Goal: Task Accomplishment & Management: Use online tool/utility

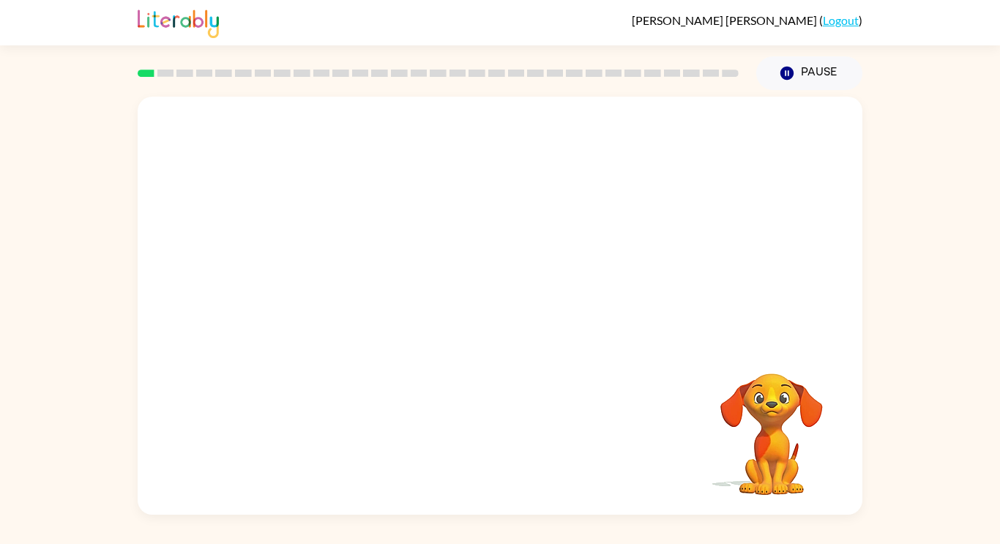
click at [150, 74] on rect at bounding box center [146, 73] width 17 height 7
click at [429, 138] on video "Your browser must support playing .mp4 files to use Literably. Please try using…" at bounding box center [500, 220] width 725 height 246
click at [461, 302] on button "button" at bounding box center [500, 312] width 94 height 53
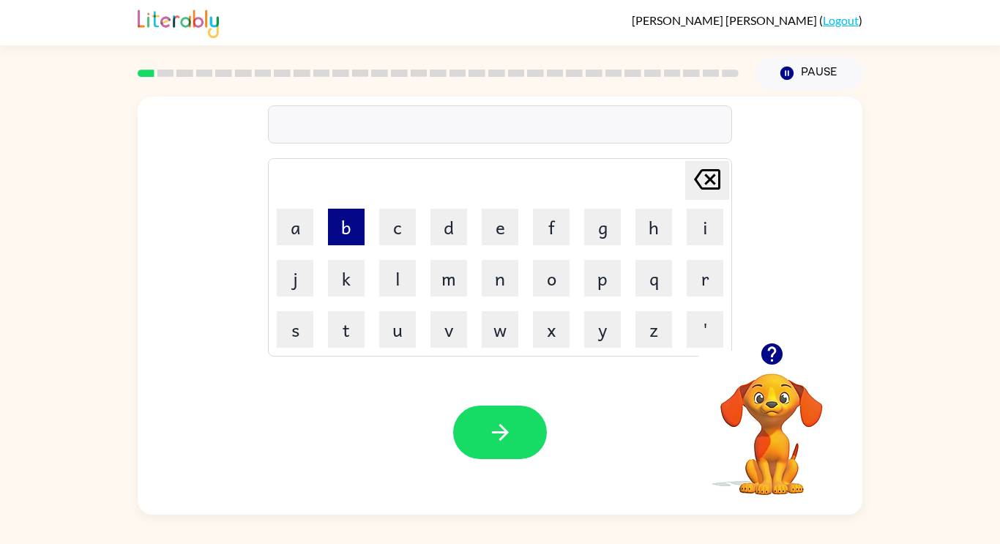
click at [336, 234] on button "b" at bounding box center [346, 227] width 37 height 37
click at [553, 278] on button "o" at bounding box center [551, 278] width 37 height 37
click at [302, 226] on button "a" at bounding box center [295, 227] width 37 height 37
click at [696, 293] on button "r" at bounding box center [705, 278] width 37 height 37
click at [437, 235] on button "d" at bounding box center [449, 227] width 37 height 37
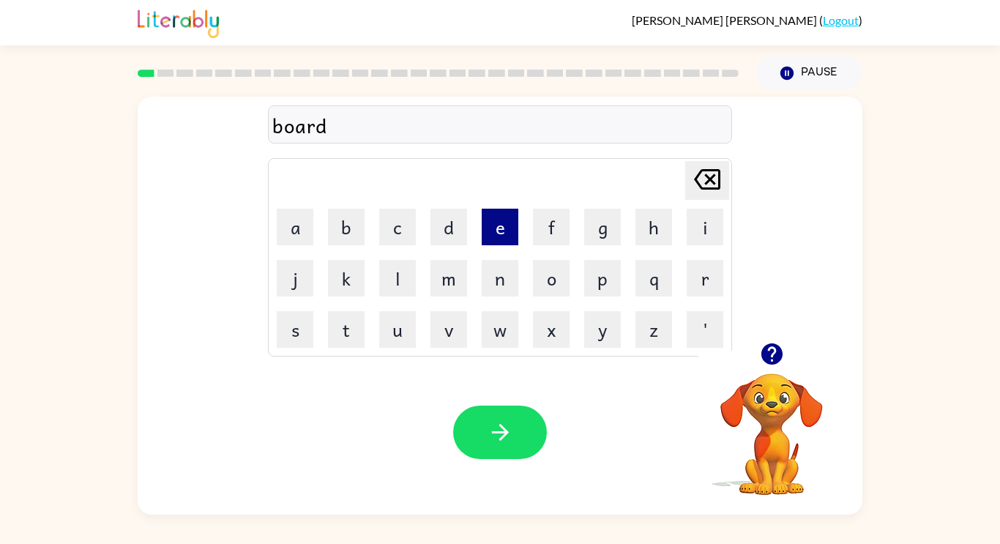
click at [510, 220] on button "e" at bounding box center [500, 227] width 37 height 37
click at [707, 273] on button "r" at bounding box center [705, 278] width 37 height 37
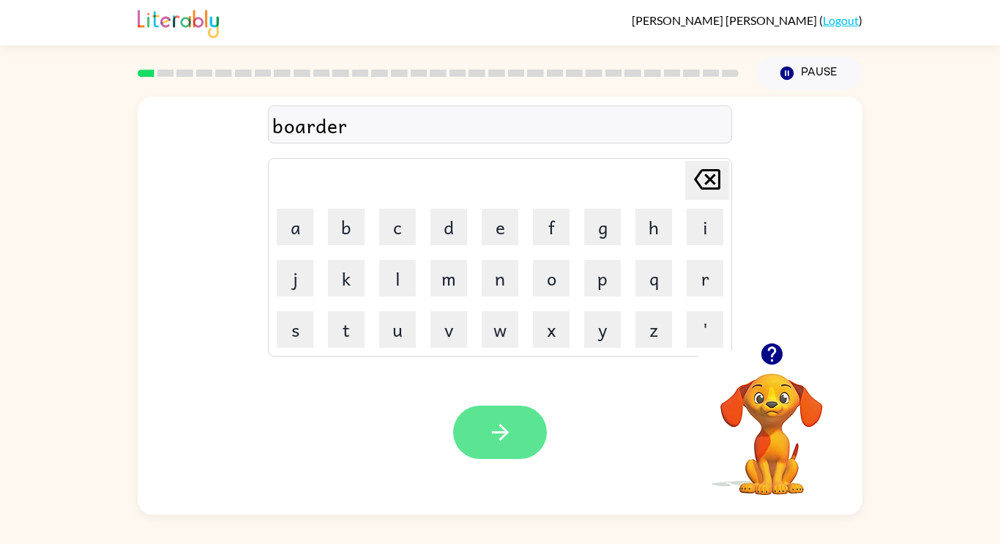
click at [489, 452] on button "button" at bounding box center [500, 432] width 94 height 53
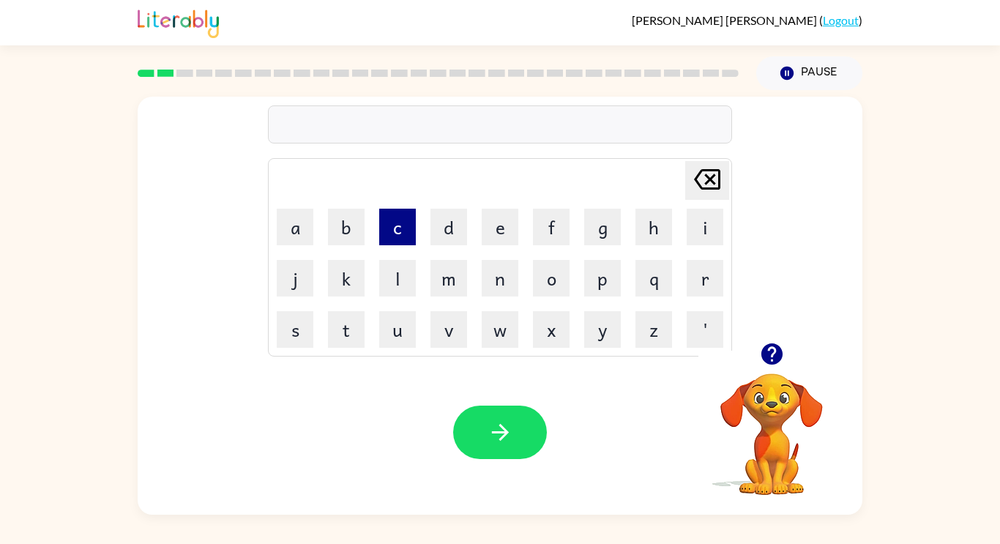
click at [403, 231] on button "c" at bounding box center [397, 227] width 37 height 37
click at [558, 283] on button "o" at bounding box center [551, 278] width 37 height 37
click at [388, 325] on button "u" at bounding box center [397, 329] width 37 height 37
click at [487, 287] on button "n" at bounding box center [500, 278] width 37 height 37
click at [355, 327] on button "t" at bounding box center [346, 329] width 37 height 37
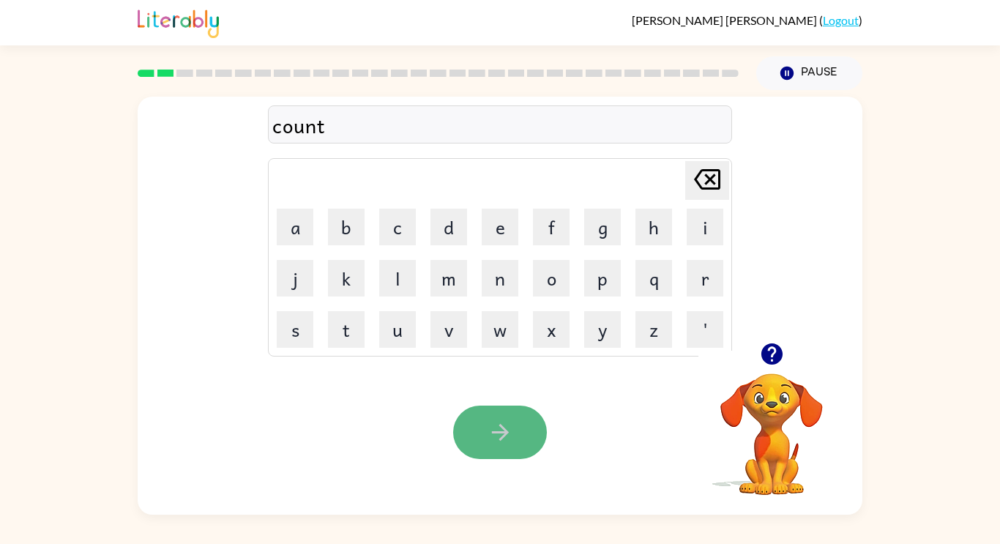
click at [480, 436] on button "button" at bounding box center [500, 432] width 94 height 53
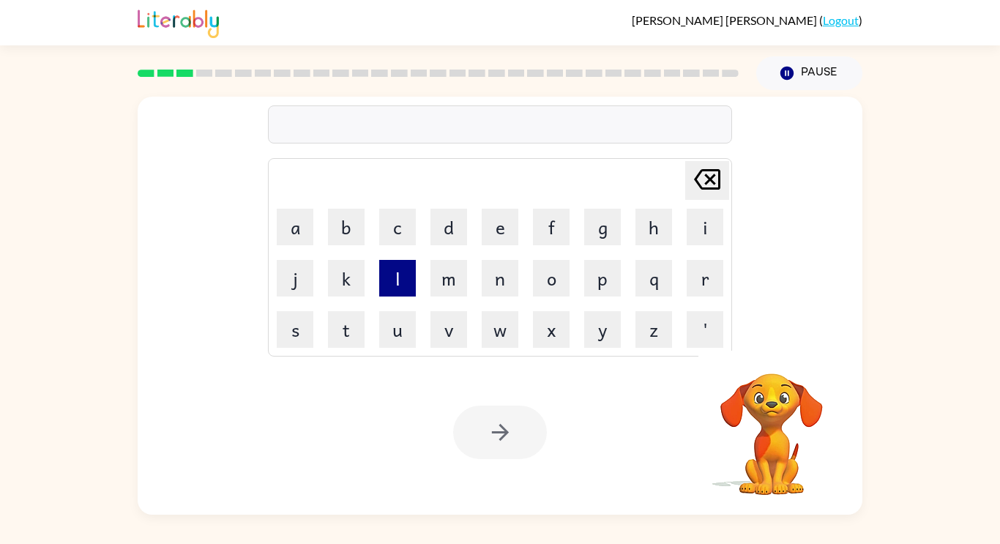
click at [406, 284] on button "l" at bounding box center [397, 278] width 37 height 37
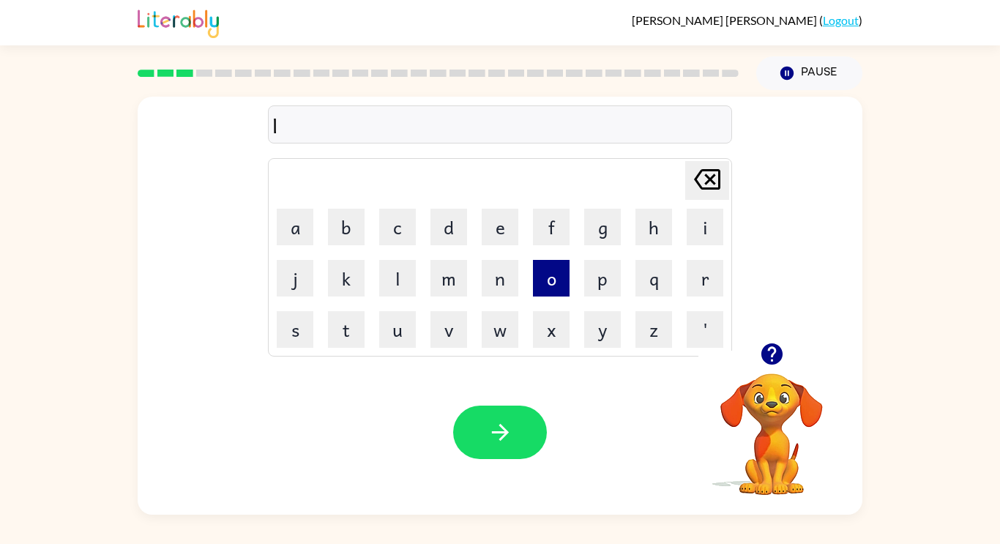
click at [548, 277] on button "o" at bounding box center [551, 278] width 37 height 37
click at [289, 407] on div "Your browser must support playing .mp4 files to use Literably. Please try using…" at bounding box center [500, 432] width 725 height 165
click at [406, 233] on button "c" at bounding box center [397, 227] width 37 height 37
click at [293, 234] on button "a" at bounding box center [295, 227] width 37 height 37
click at [349, 334] on button "t" at bounding box center [346, 329] width 37 height 37
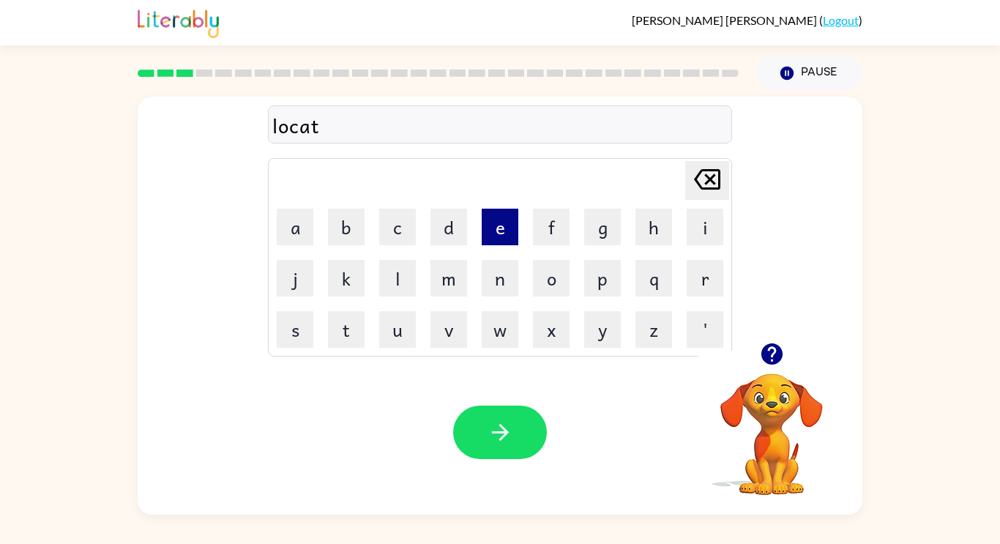
click at [502, 219] on button "e" at bounding box center [500, 227] width 37 height 37
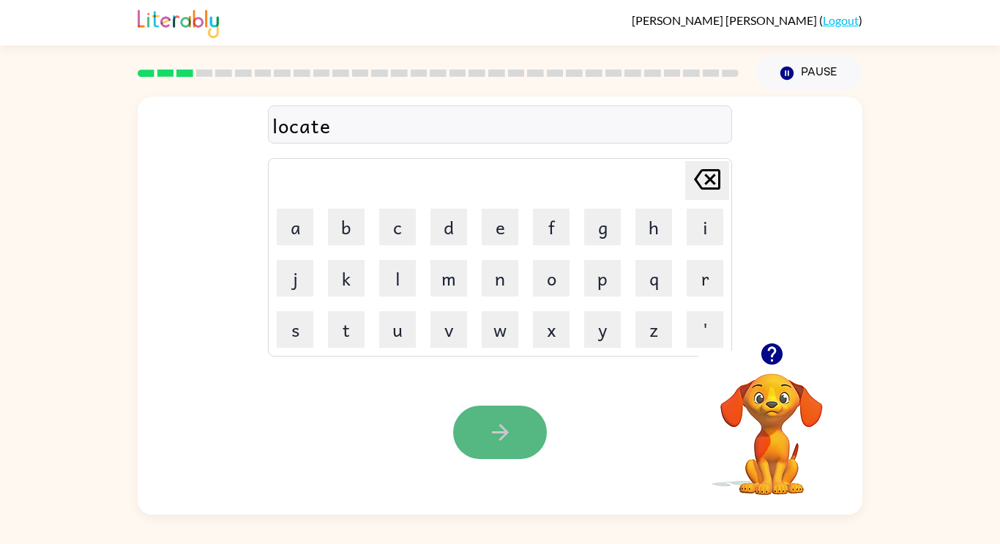
click at [509, 418] on button "button" at bounding box center [500, 432] width 94 height 53
click at [440, 121] on div at bounding box center [500, 124] width 464 height 38
click at [553, 397] on div "Your browser must support playing .mp4 files to use Literably. Please try using…" at bounding box center [500, 432] width 725 height 165
click at [521, 414] on button "button" at bounding box center [500, 432] width 94 height 53
click at [766, 414] on video "Your browser must support playing .mp4 files to use Literably. Please try using…" at bounding box center [772, 424] width 146 height 146
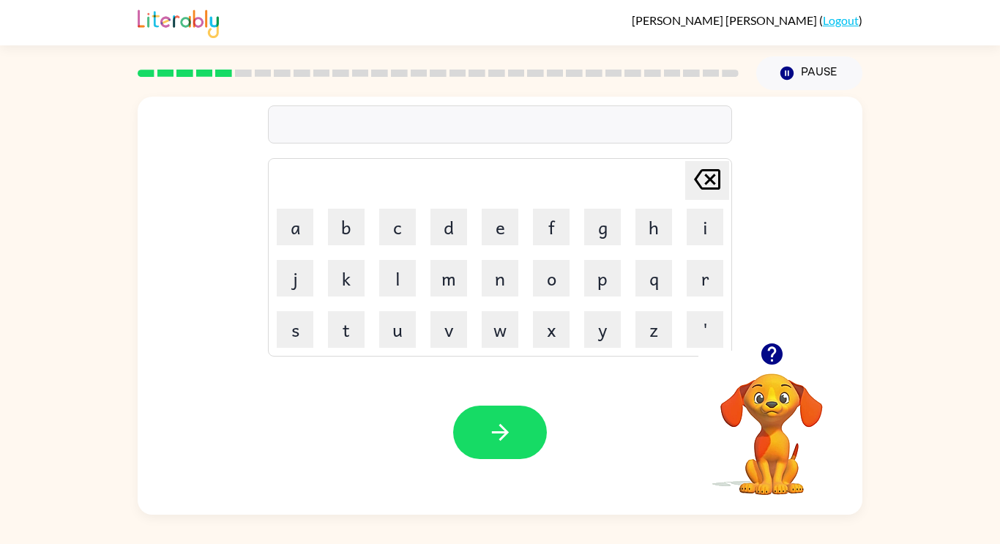
click at [766, 354] on icon "button" at bounding box center [771, 353] width 21 height 21
click at [486, 415] on button "button" at bounding box center [500, 432] width 94 height 53
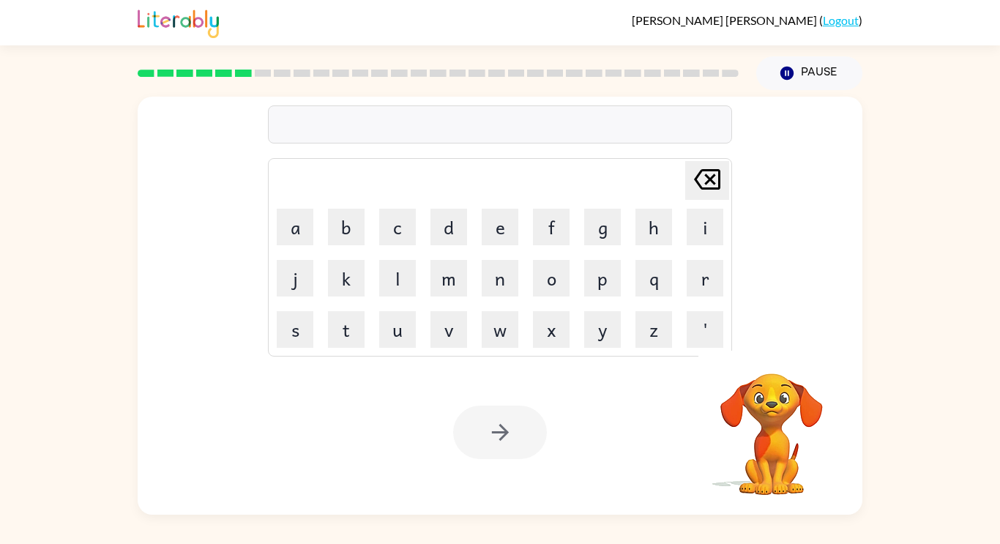
click at [411, 137] on div at bounding box center [500, 124] width 464 height 38
click at [379, 111] on div at bounding box center [500, 124] width 464 height 38
click at [379, 114] on div at bounding box center [500, 124] width 464 height 38
click at [391, 137] on div at bounding box center [500, 124] width 464 height 38
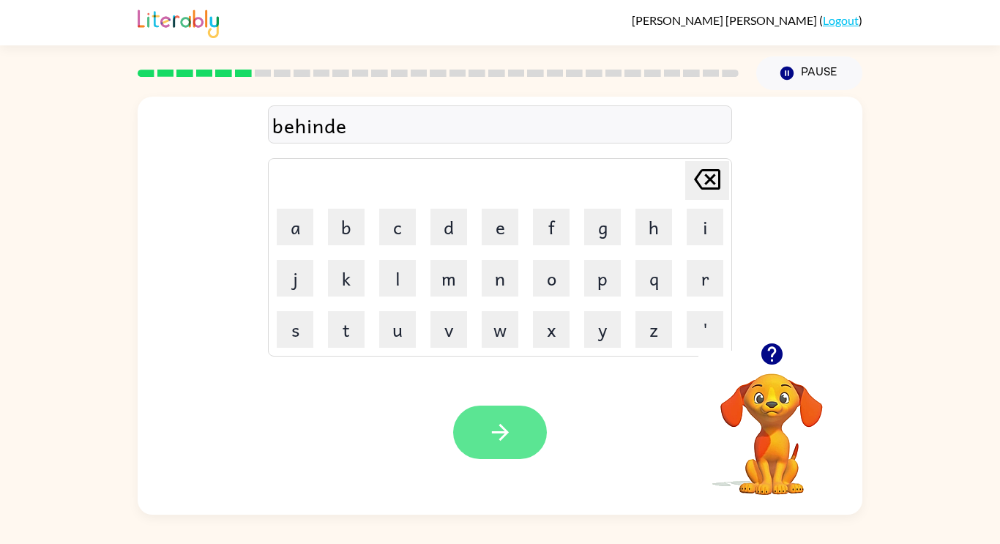
click at [462, 431] on button "button" at bounding box center [500, 432] width 94 height 53
click at [464, 427] on button "button" at bounding box center [500, 432] width 94 height 53
click at [501, 446] on button "button" at bounding box center [500, 432] width 94 height 53
click at [497, 427] on icon "button" at bounding box center [501, 433] width 26 height 26
click at [509, 423] on icon "button" at bounding box center [501, 433] width 26 height 26
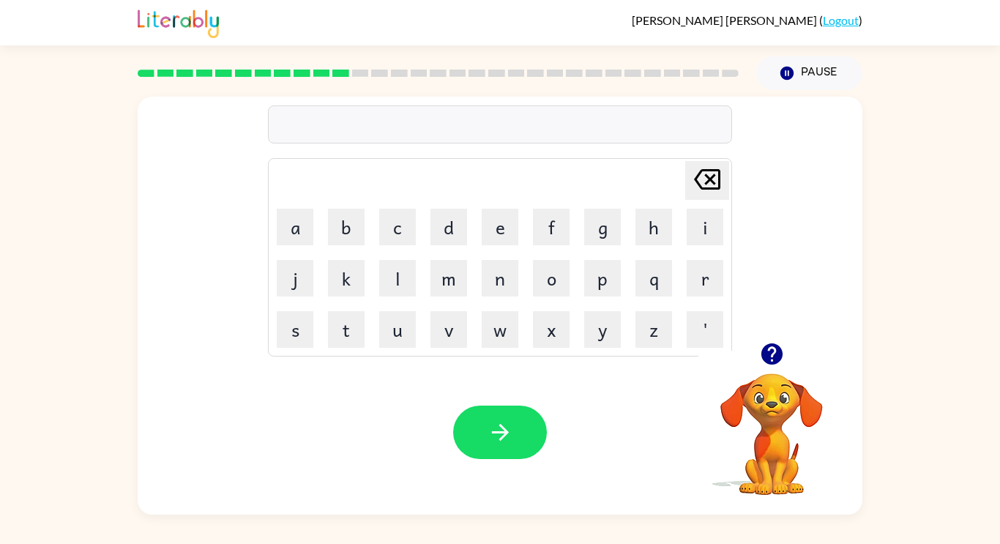
click at [354, 125] on div at bounding box center [500, 124] width 464 height 38
click at [499, 431] on icon "button" at bounding box center [501, 433] width 26 height 26
click at [479, 422] on button "button" at bounding box center [500, 432] width 94 height 53
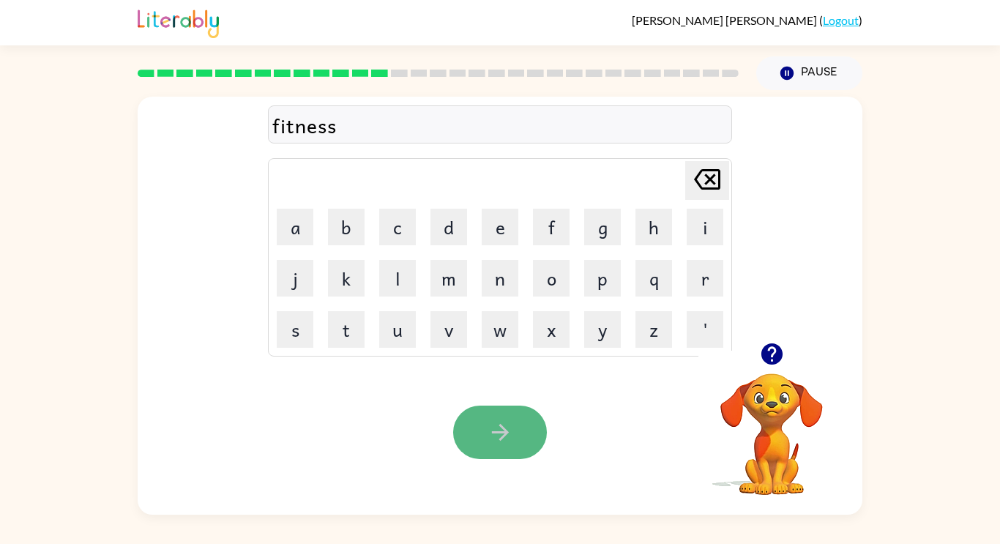
click at [485, 428] on button "button" at bounding box center [500, 432] width 94 height 53
click at [491, 433] on icon "button" at bounding box center [499, 432] width 17 height 17
click at [528, 435] on button "button" at bounding box center [500, 432] width 94 height 53
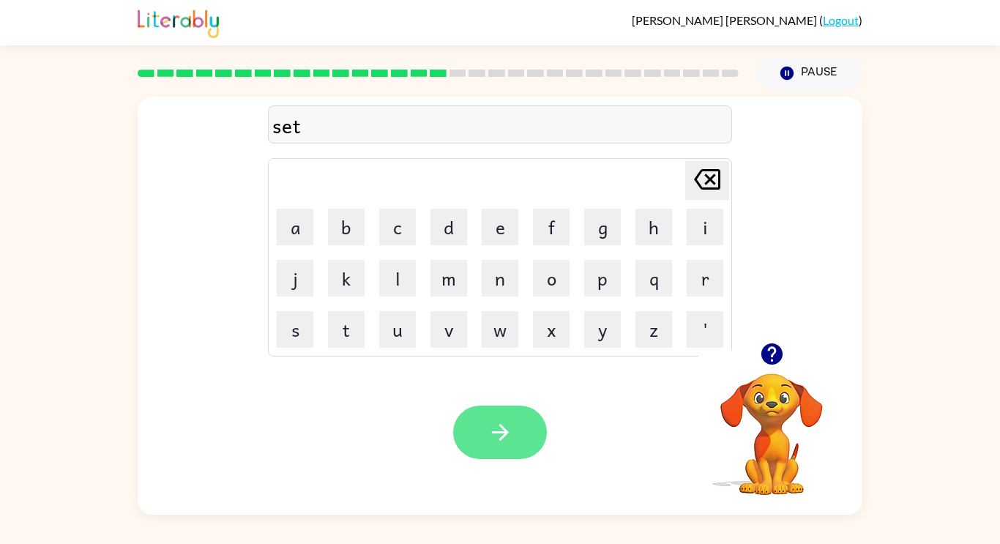
click at [474, 442] on button "button" at bounding box center [500, 432] width 94 height 53
click at [471, 444] on button "button" at bounding box center [500, 432] width 94 height 53
click at [494, 453] on button "button" at bounding box center [500, 432] width 94 height 53
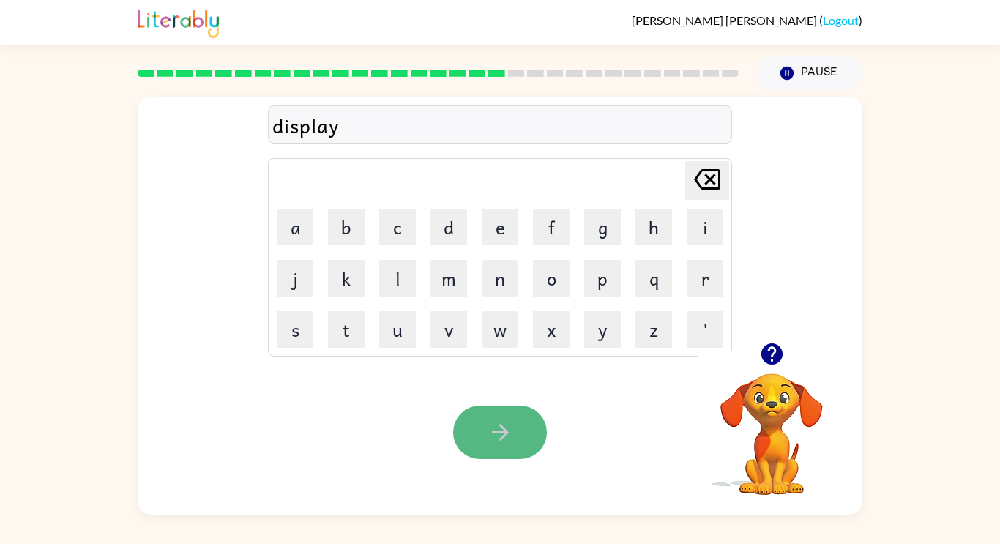
click at [487, 419] on button "button" at bounding box center [500, 432] width 94 height 53
click at [501, 444] on icon "button" at bounding box center [501, 433] width 26 height 26
click at [494, 416] on button "button" at bounding box center [500, 432] width 94 height 53
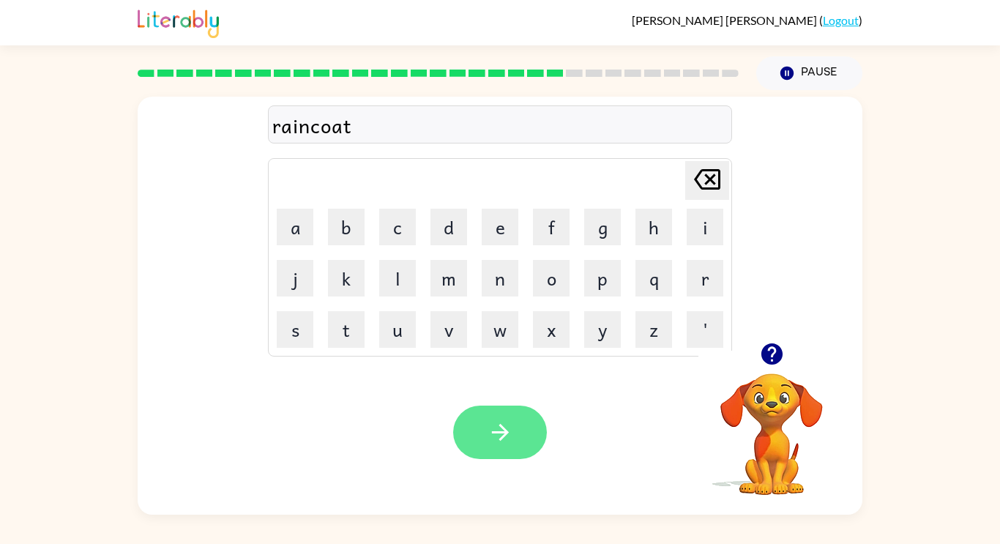
click at [489, 414] on button "button" at bounding box center [500, 432] width 94 height 53
click at [493, 466] on div "Your browser must support playing .mp4 files to use Literably. Please try using…" at bounding box center [500, 432] width 725 height 165
click at [491, 429] on icon "button" at bounding box center [501, 433] width 26 height 26
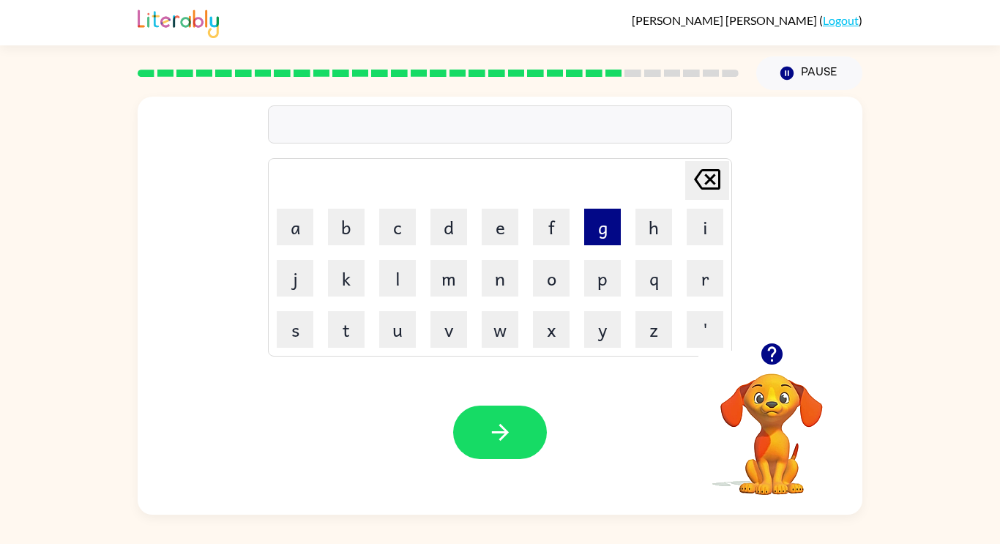
click at [609, 225] on button "g" at bounding box center [602, 227] width 37 height 37
type button "g"
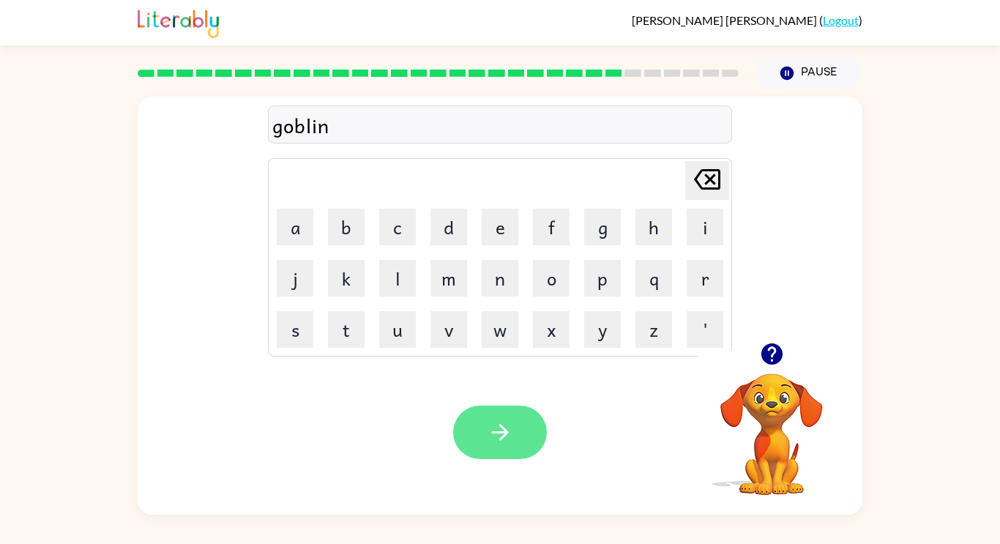
click at [458, 426] on button "button" at bounding box center [500, 432] width 94 height 53
click at [496, 443] on icon "button" at bounding box center [501, 433] width 26 height 26
click at [437, 453] on div "Your browser must support playing .mp4 files to use Literably. Please try using…" at bounding box center [500, 432] width 725 height 165
click at [508, 434] on icon "button" at bounding box center [501, 433] width 26 height 26
click at [509, 416] on button "button" at bounding box center [500, 432] width 94 height 53
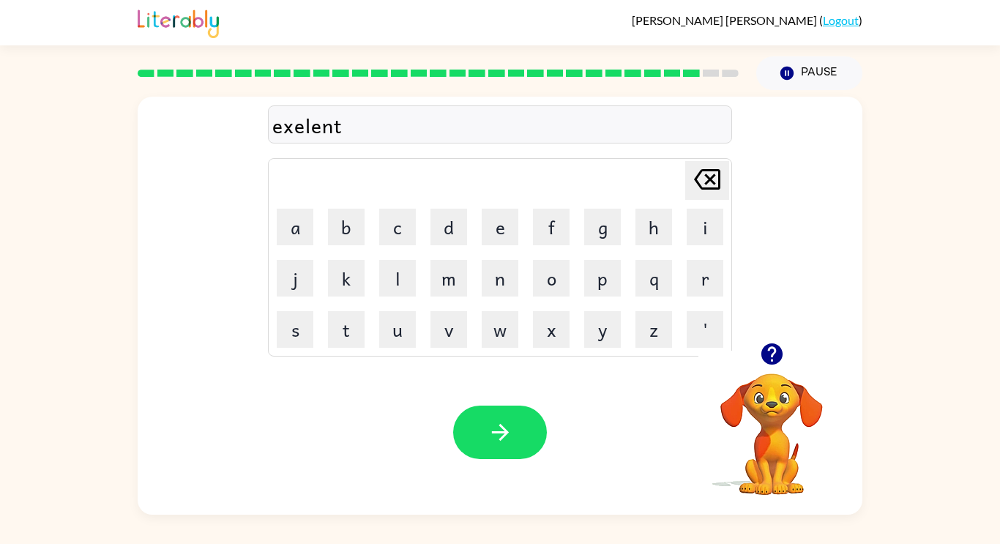
click at [352, 123] on div "exelent" at bounding box center [499, 125] width 455 height 31
click at [505, 436] on icon "button" at bounding box center [501, 433] width 26 height 26
click at [478, 423] on button "button" at bounding box center [500, 432] width 94 height 53
